Goal: Find specific page/section: Find specific page/section

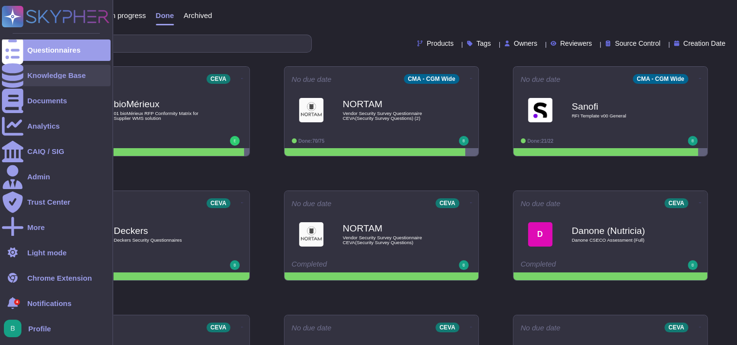
click at [22, 73] on div at bounding box center [12, 75] width 21 height 21
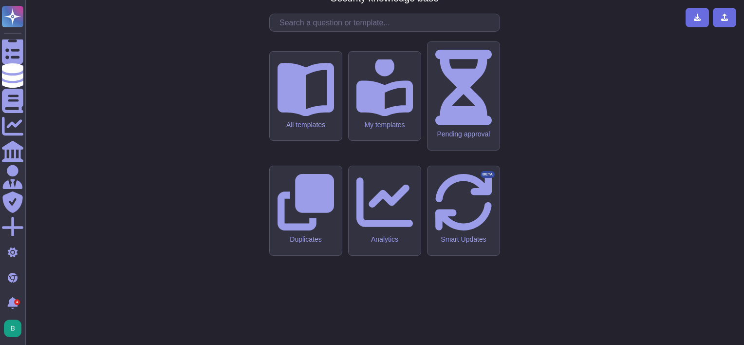
click at [341, 31] on input "text" at bounding box center [387, 22] width 225 height 17
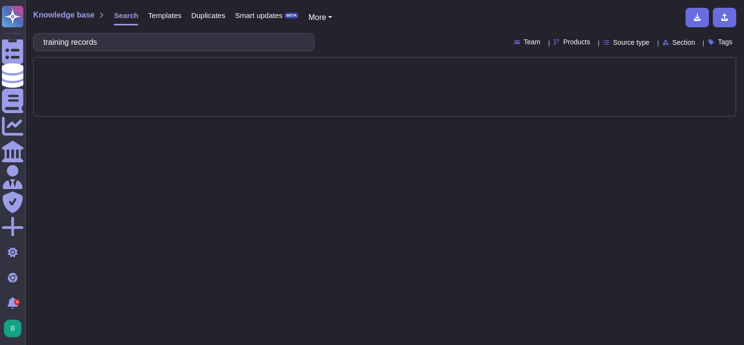
type input "training records"
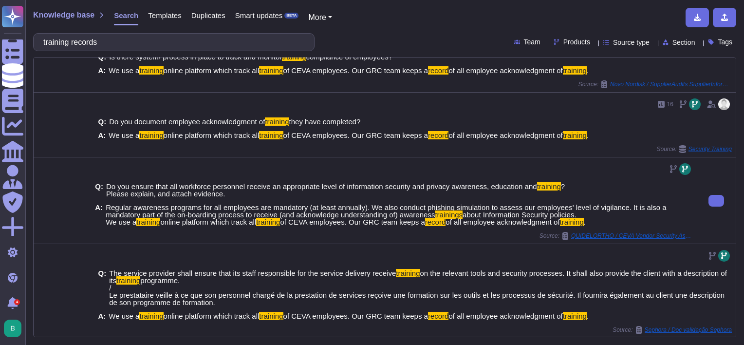
scroll to position [293, 0]
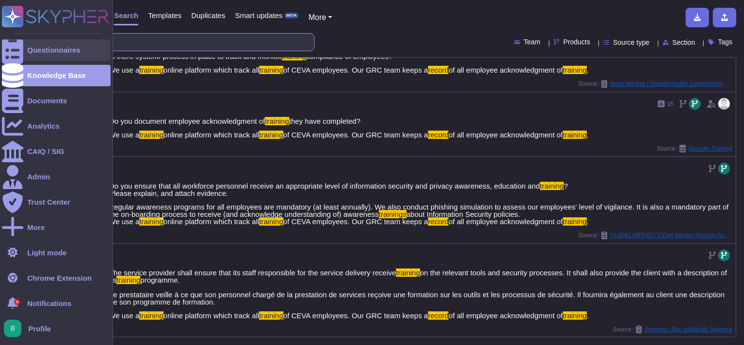
drag, startPoint x: 171, startPoint y: 45, endPoint x: 13, endPoint y: 49, distance: 158.8
click at [13, 49] on div "Questionnaires Knowledge Base Documents Analytics CAIQ / SIG Admin Trust Center…" at bounding box center [372, 172] width 744 height 345
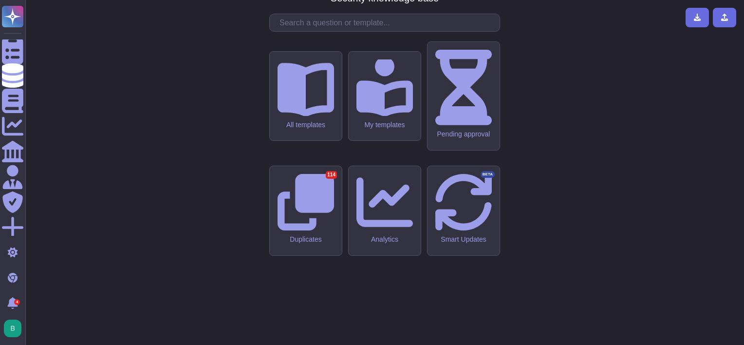
click at [311, 31] on input "text" at bounding box center [387, 22] width 225 height 17
